Goal: Information Seeking & Learning: Check status

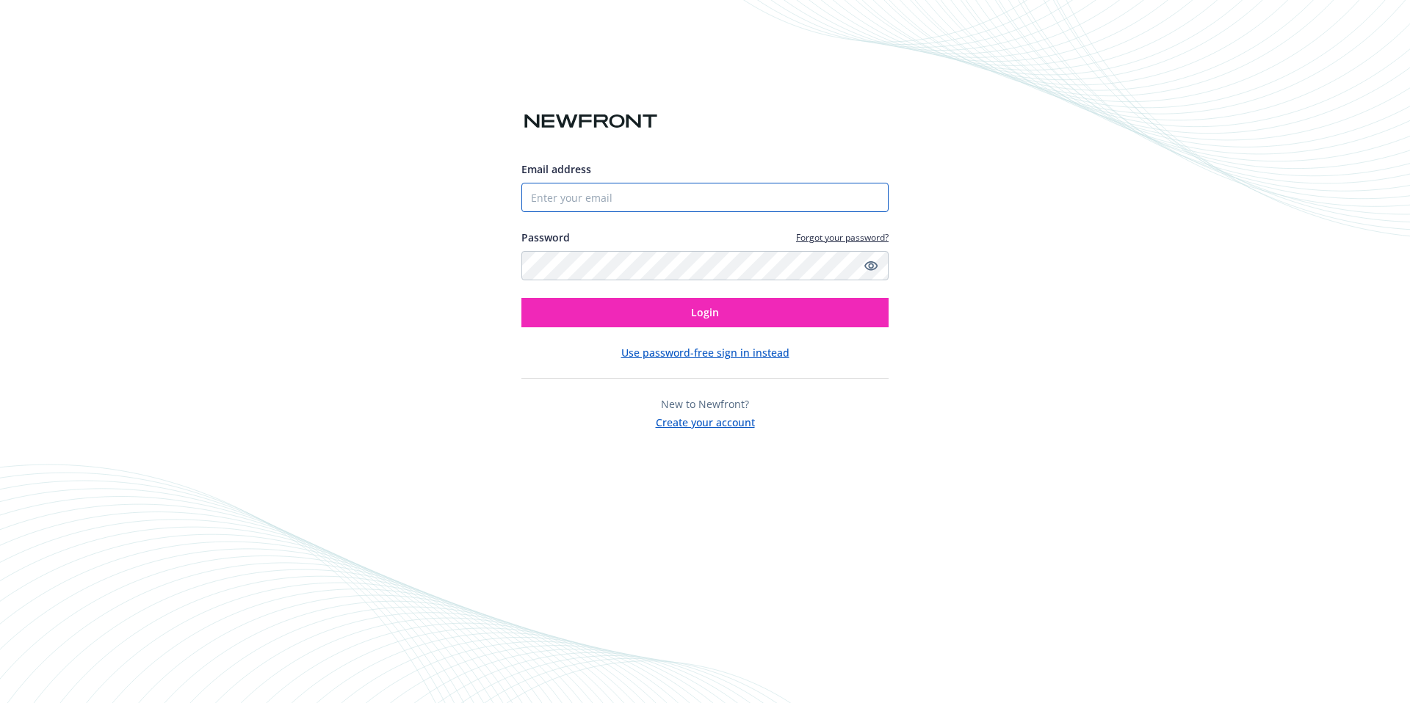
click at [607, 189] on input "Email address" at bounding box center [704, 197] width 367 height 29
type input "[PERSON_NAME][EMAIL_ADDRESS][DOMAIN_NAME]"
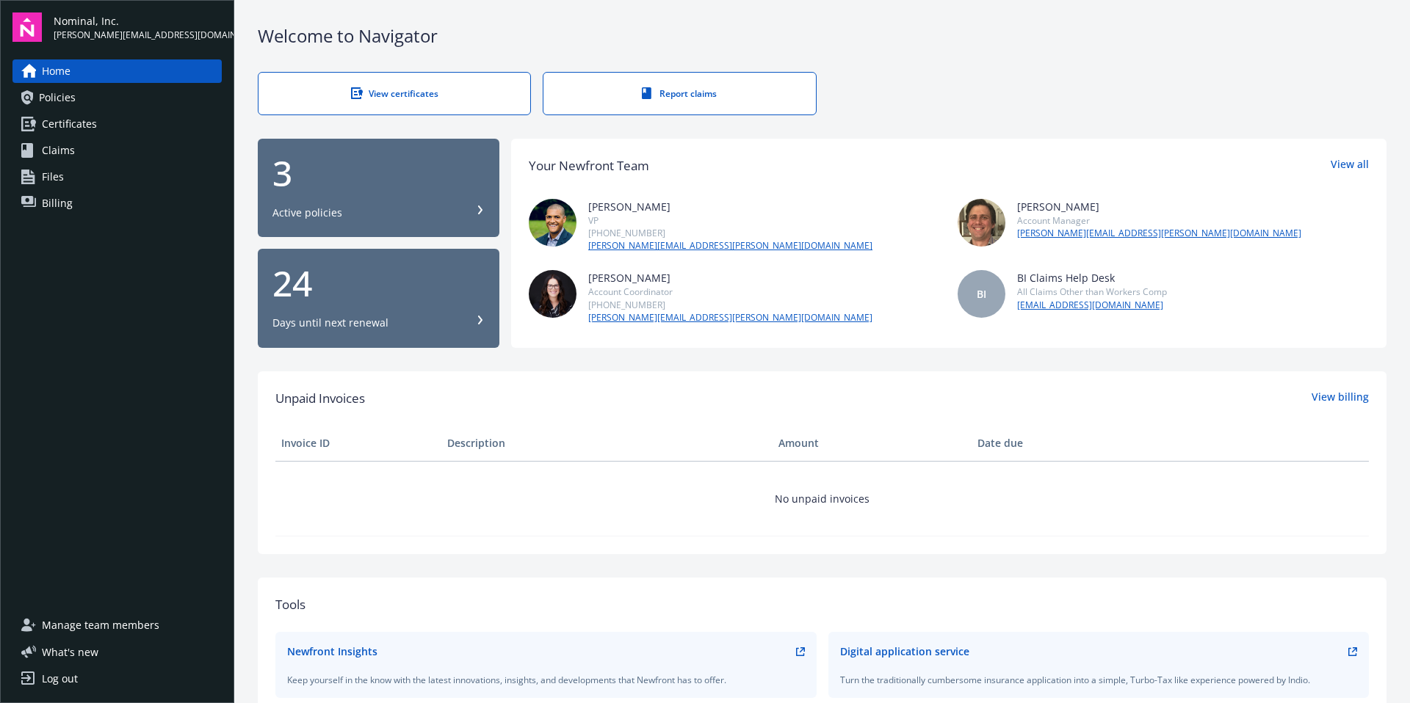
click at [341, 206] on div "Active policies" at bounding box center [378, 213] width 212 height 15
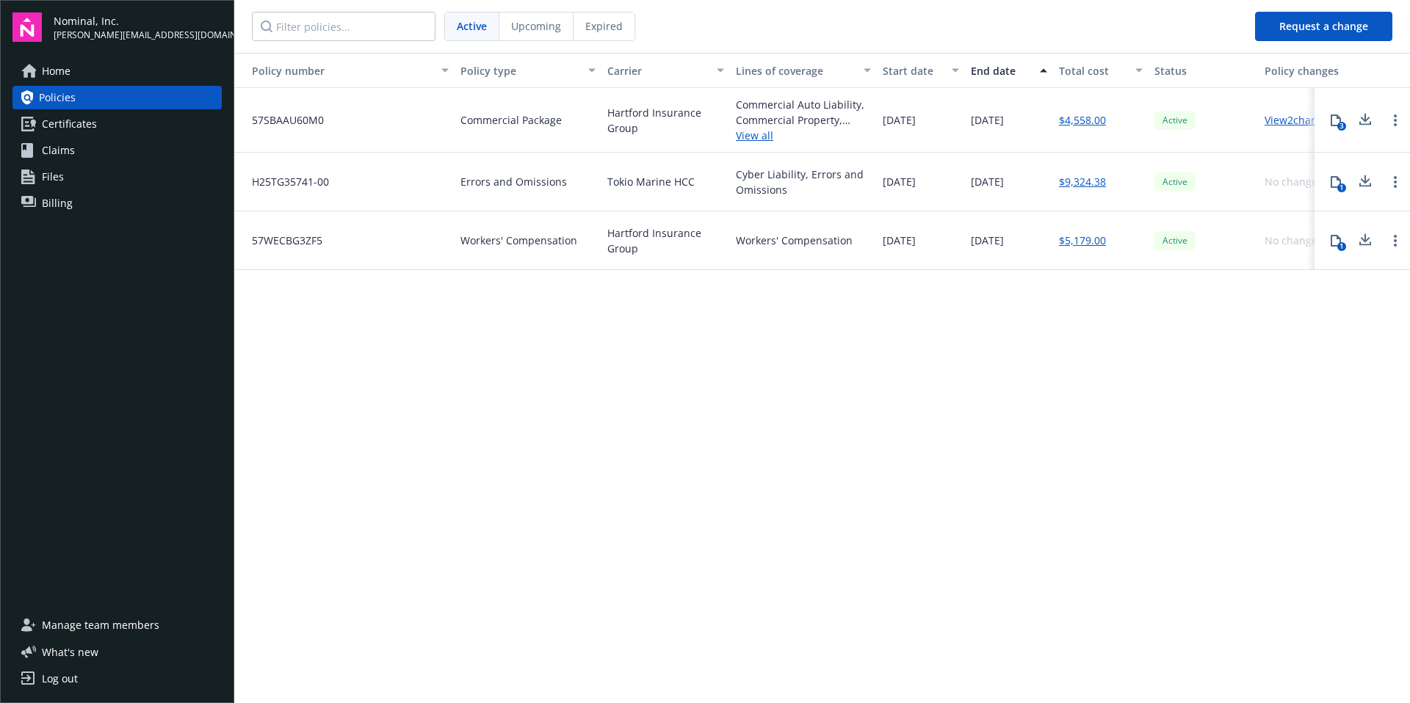
click at [762, 137] on link "View all" at bounding box center [803, 135] width 135 height 15
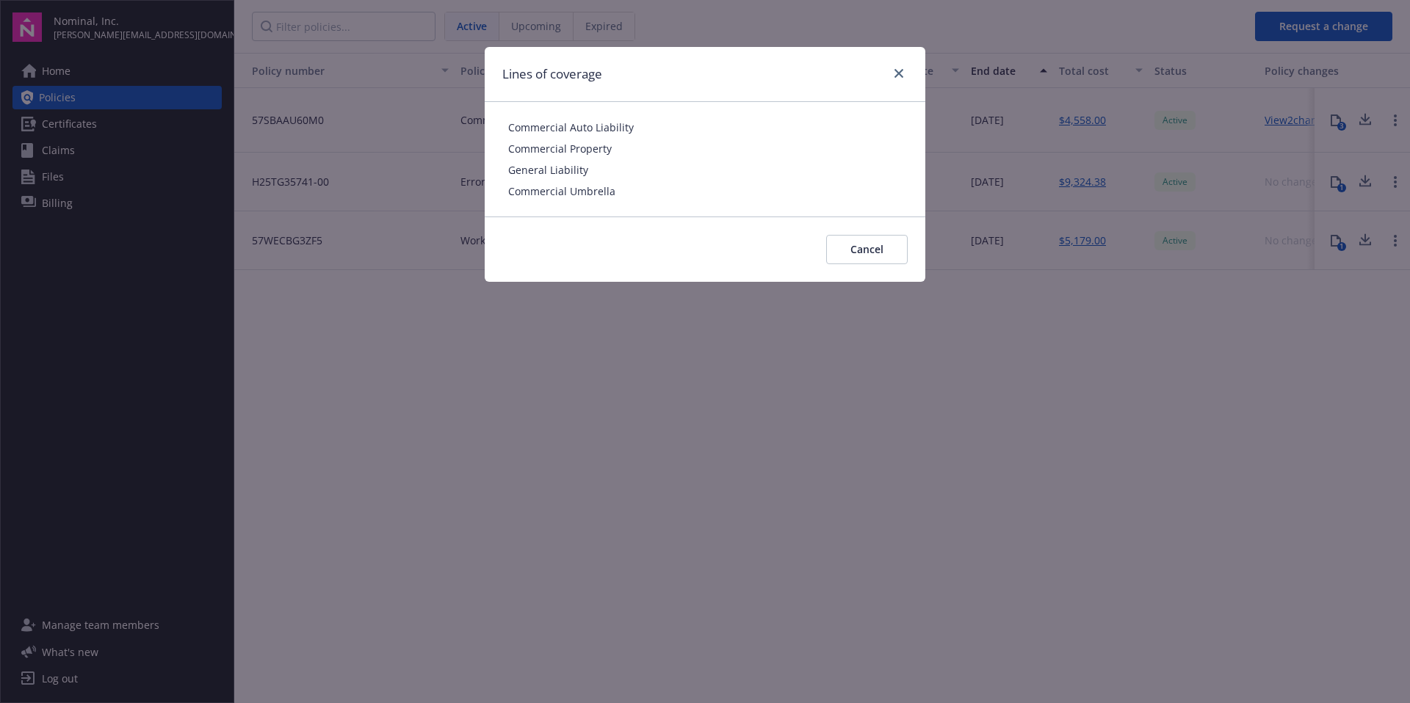
click at [546, 195] on span "Commercial Umbrella" at bounding box center [705, 191] width 394 height 15
click at [907, 68] on div "Lines of coverage" at bounding box center [705, 74] width 441 height 55
click at [898, 68] on link "close" at bounding box center [899, 74] width 18 height 18
